Goal: Information Seeking & Learning: Learn about a topic

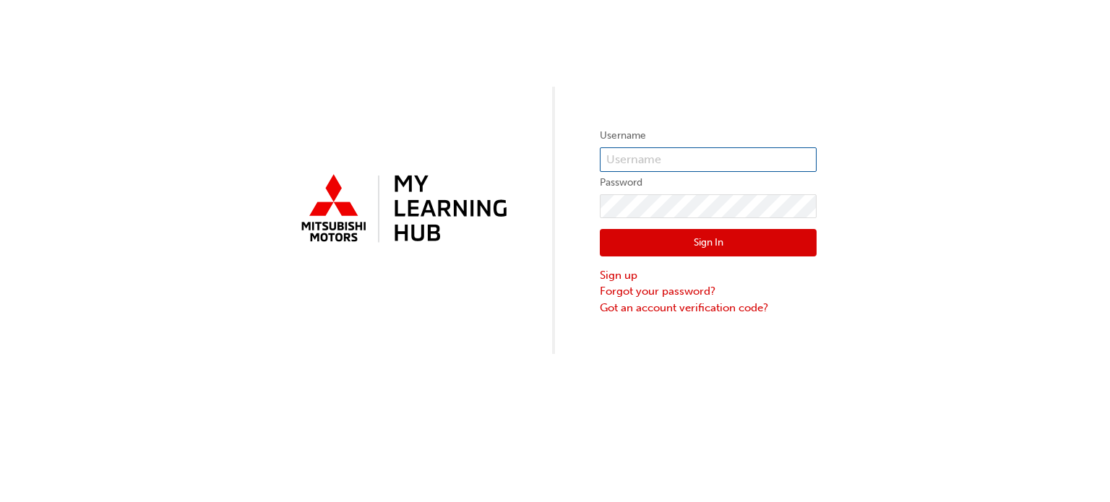
type input "0005662251"
click at [695, 252] on button "Sign In" at bounding box center [708, 242] width 217 height 27
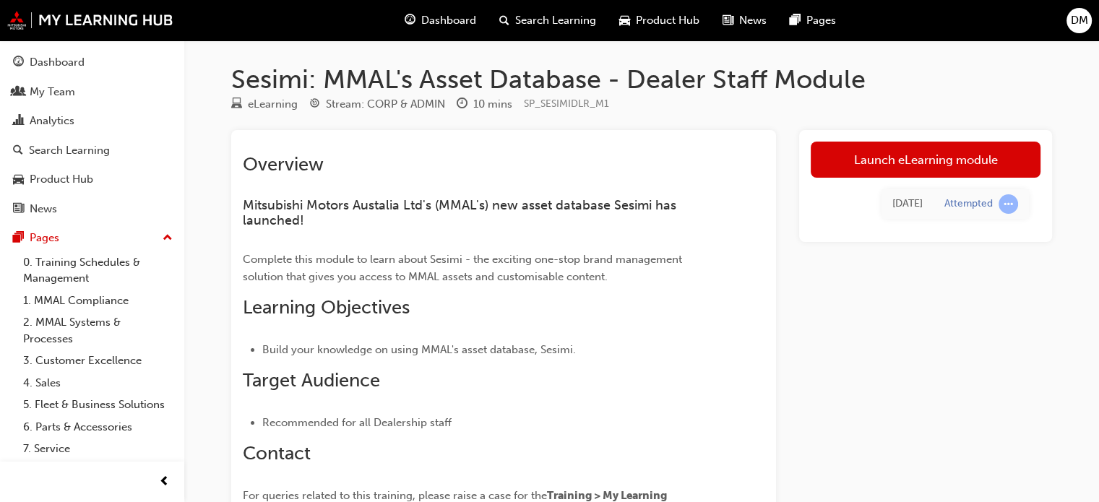
drag, startPoint x: 0, startPoint y: 0, endPoint x: 227, endPoint y: 114, distance: 254.1
click at [227, 114] on div "Sesimi: MMAL's Asset Database - Dealer Staff Module eLearning Stream: CORP & AD…" at bounding box center [641, 346] width 867 height 565
click at [44, 69] on div "Dashboard" at bounding box center [57, 62] width 55 height 17
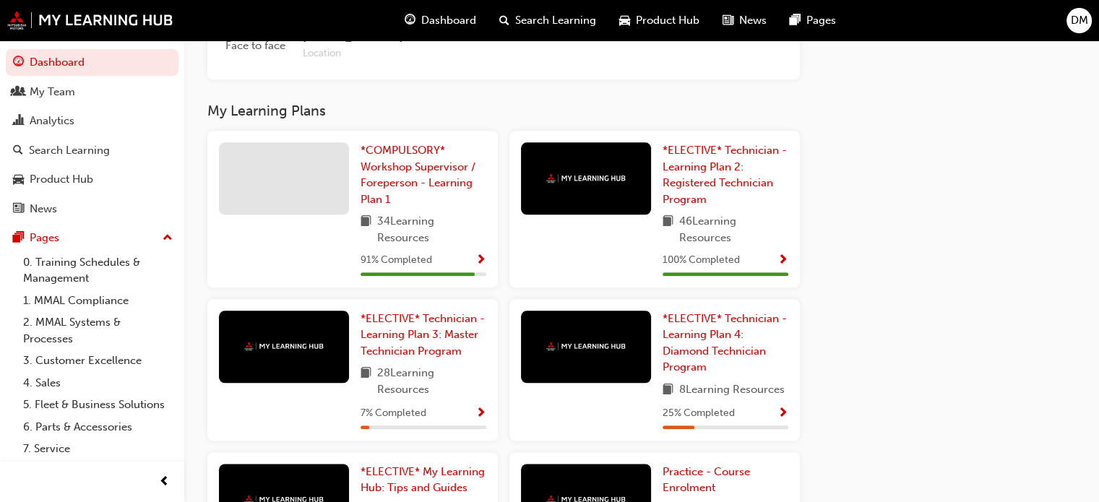
scroll to position [1678, 0]
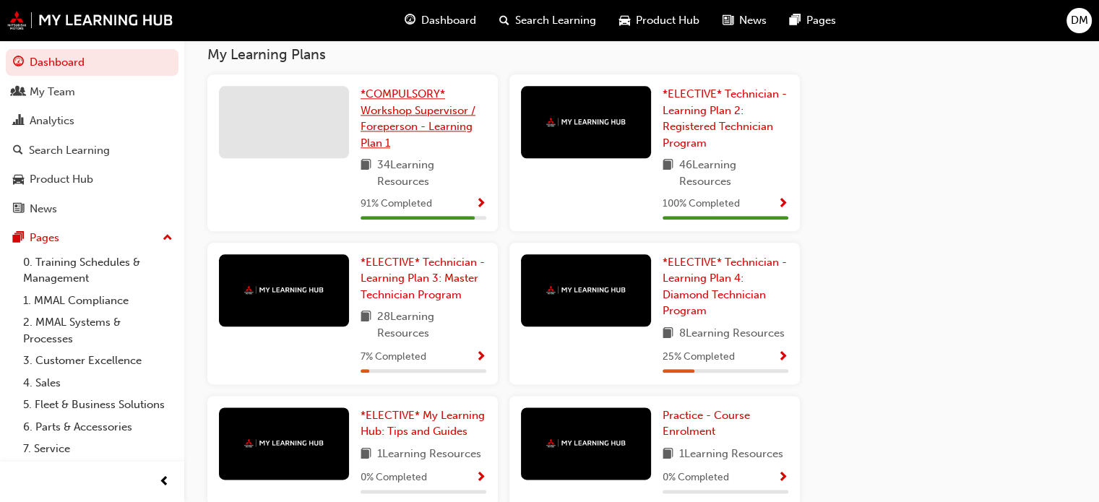
click at [421, 116] on span "*COMPULSORY* Workshop Supervisor / Foreperson - Learning Plan 1" at bounding box center [418, 118] width 115 height 62
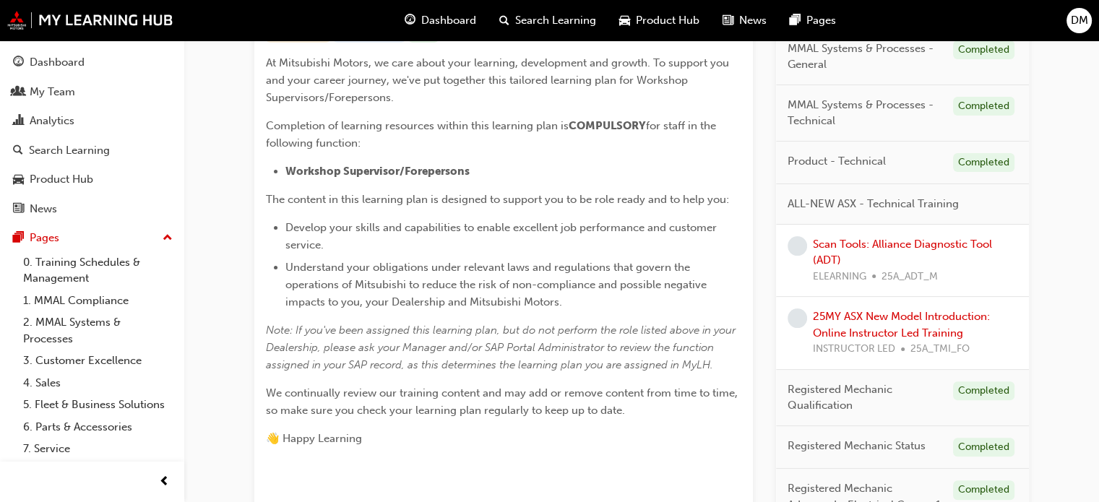
scroll to position [327, 0]
click at [852, 246] on link "Scan Tools: Alliance Diagnostic Tool (ADT)" at bounding box center [902, 251] width 179 height 30
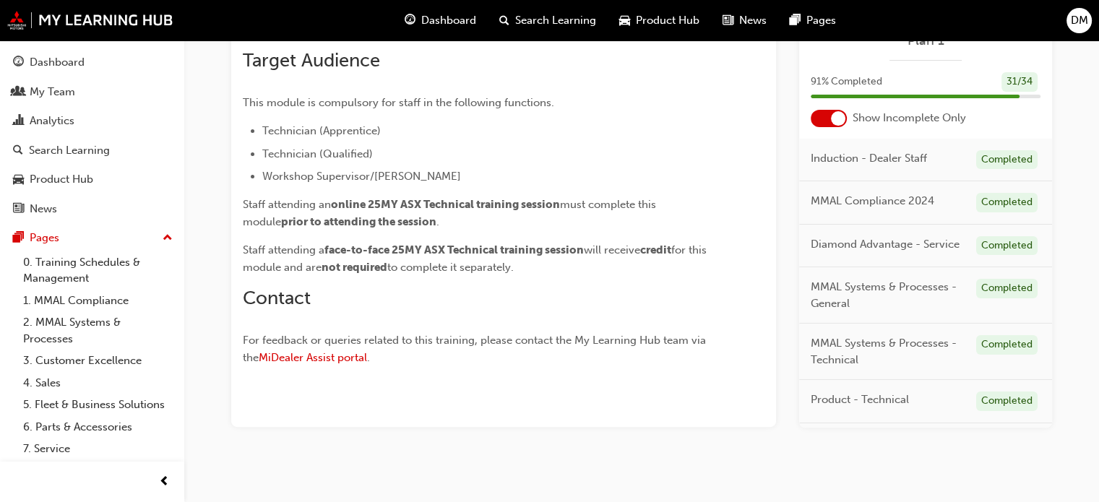
scroll to position [377, 0]
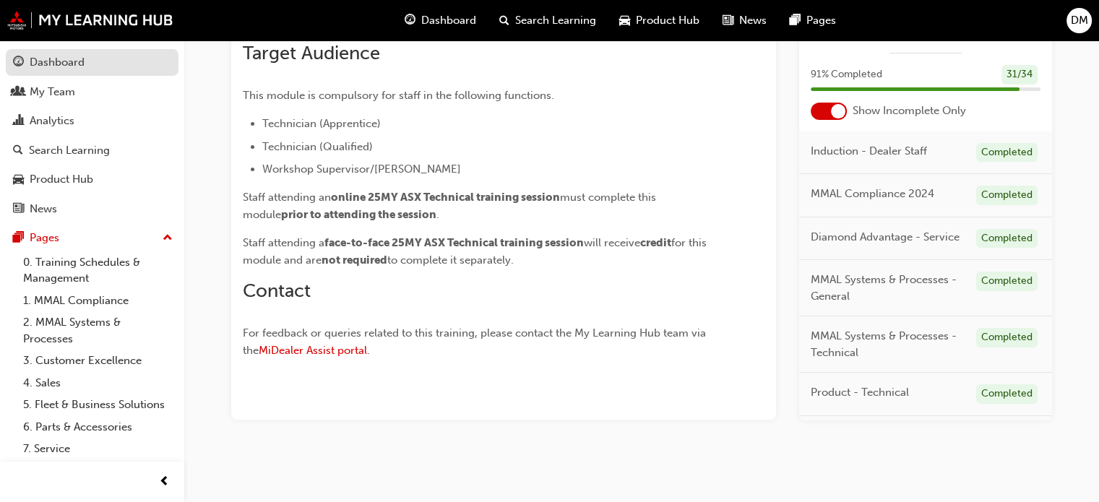
click at [99, 74] on link "Dashboard" at bounding box center [92, 62] width 173 height 27
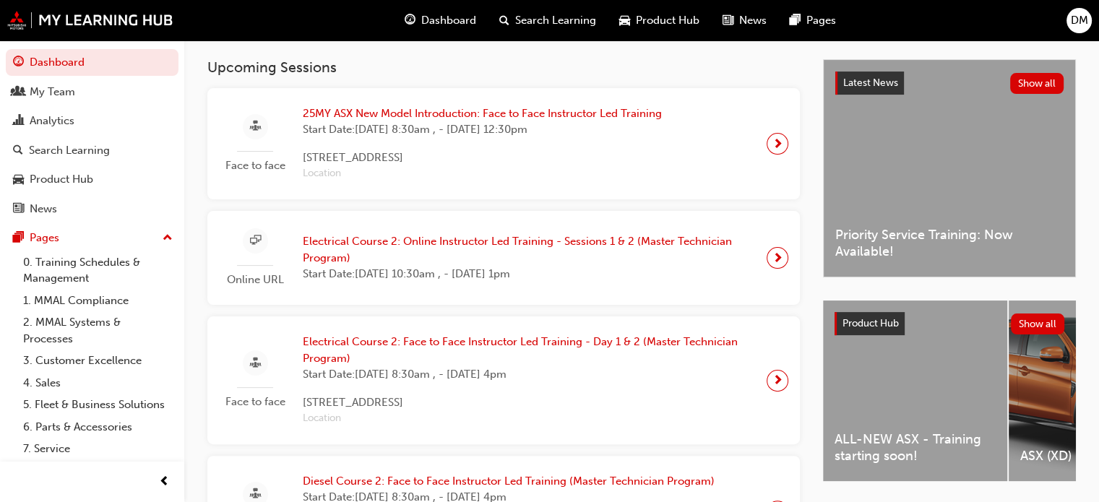
scroll to position [308, 0]
click at [492, 121] on span "25MY ASX New Model Introduction: Face to Face Instructor Led Training" at bounding box center [482, 114] width 359 height 17
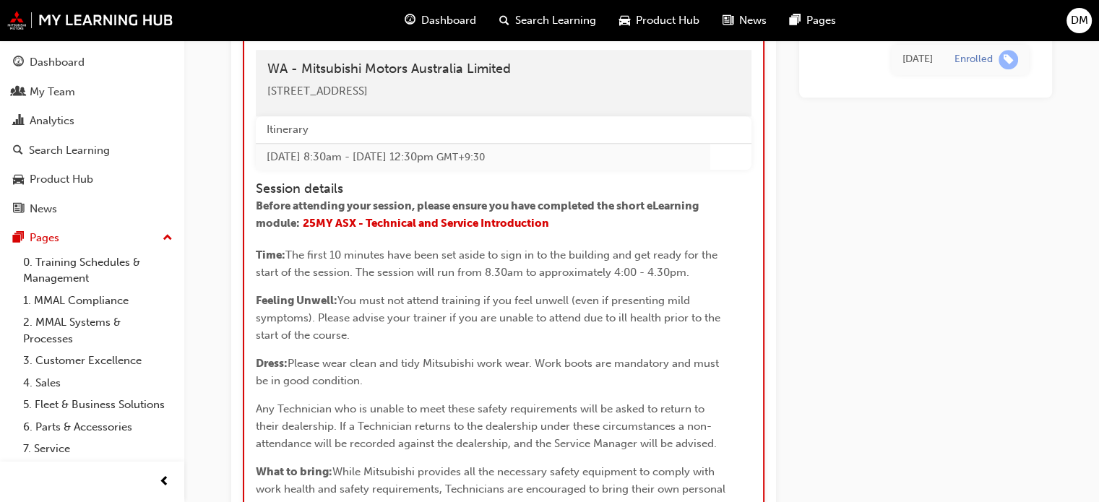
scroll to position [1164, 0]
click at [409, 228] on span "25MY ASX - Technical and Service Introduction" at bounding box center [426, 221] width 246 height 13
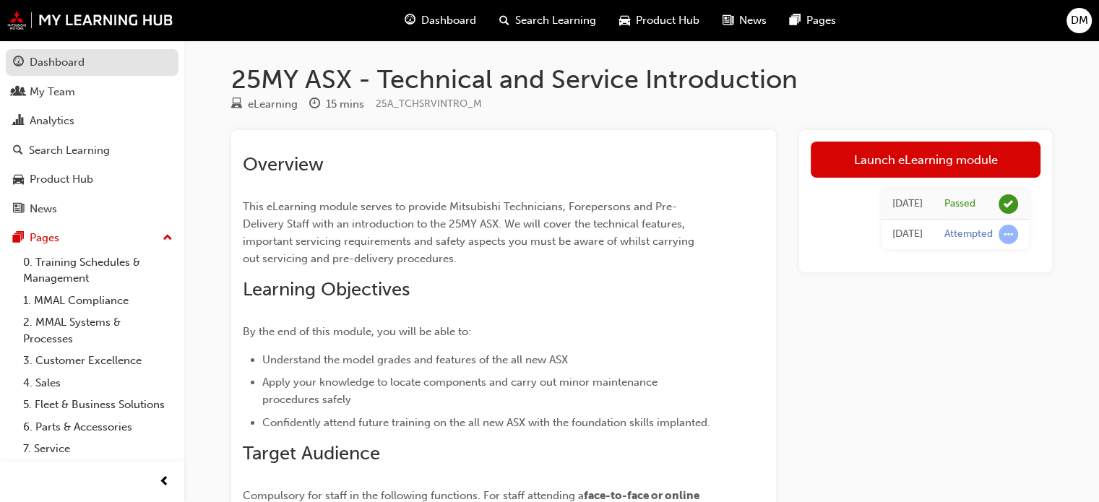
click at [67, 61] on div "Dashboard" at bounding box center [57, 62] width 55 height 17
